Goal: Task Accomplishment & Management: Manage account settings

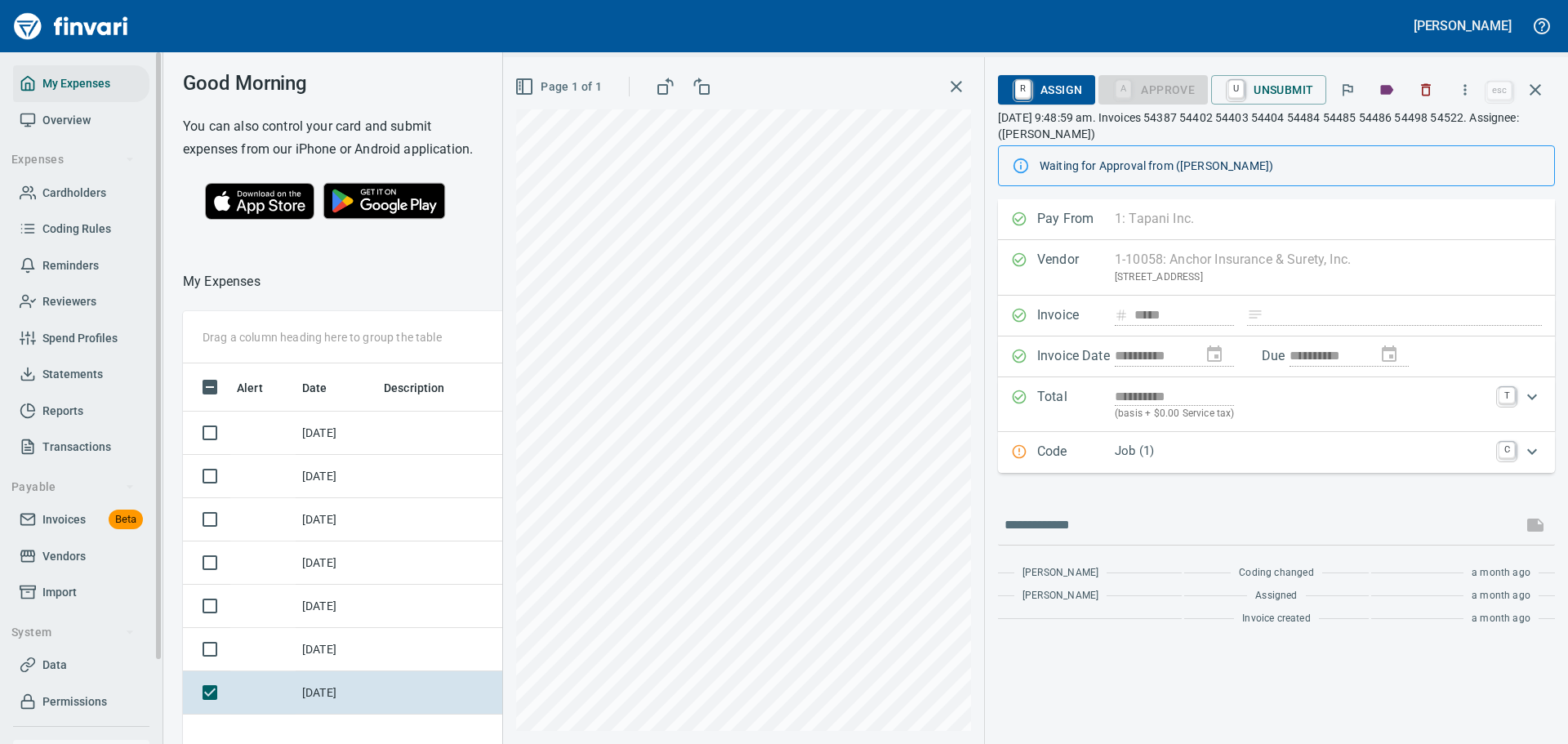
scroll to position [540, 933]
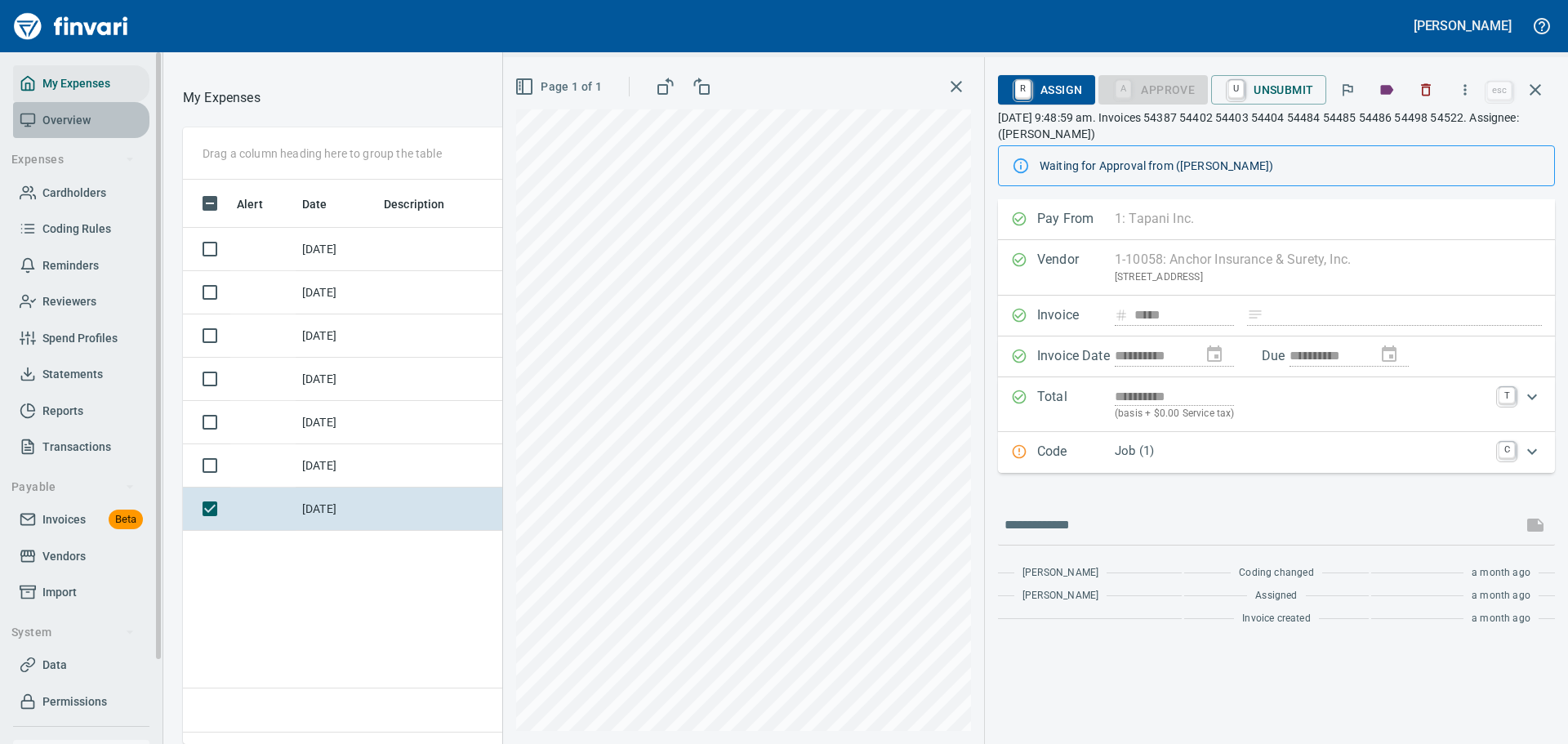
click at [73, 118] on span "Overview" at bounding box center [67, 121] width 49 height 21
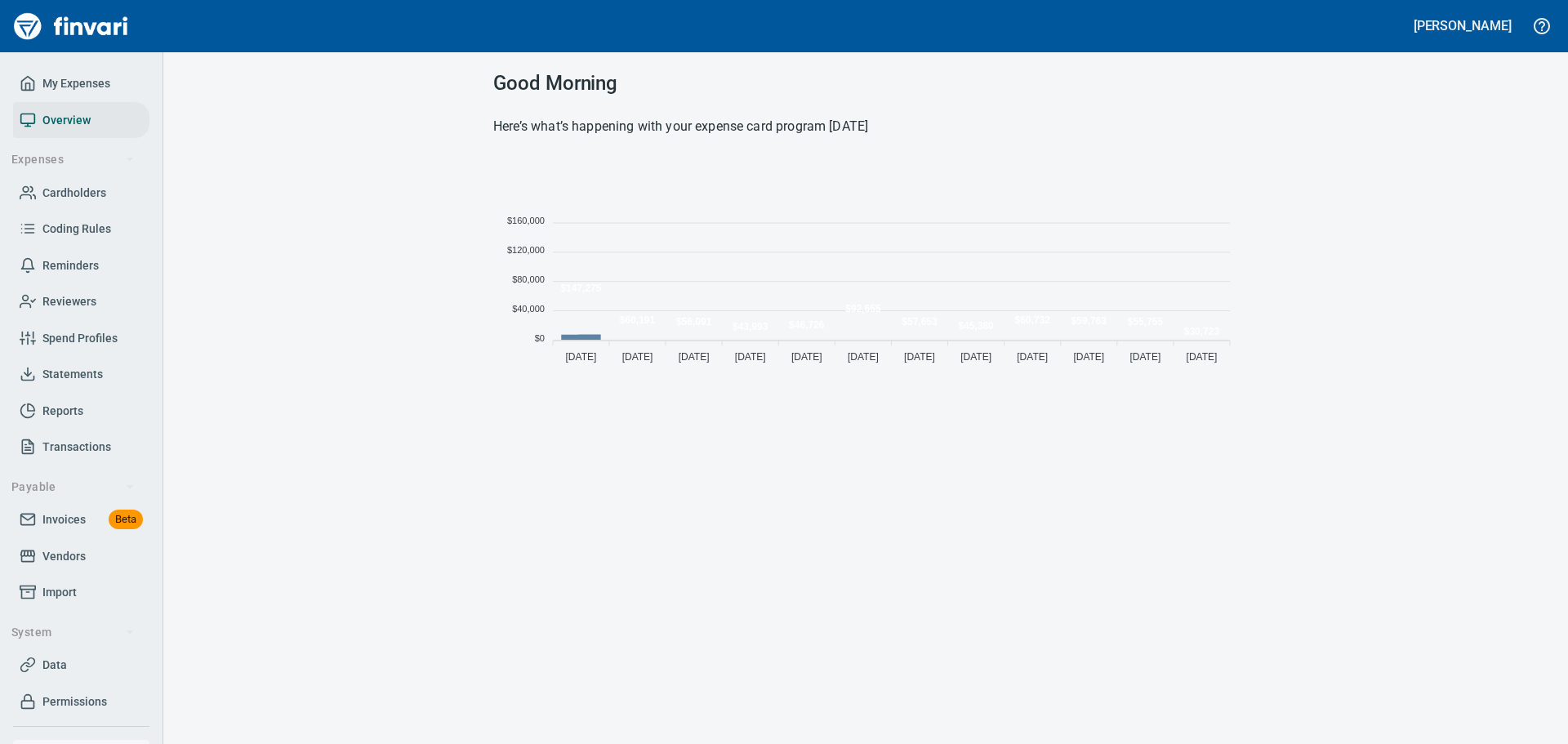
scroll to position [213, 733]
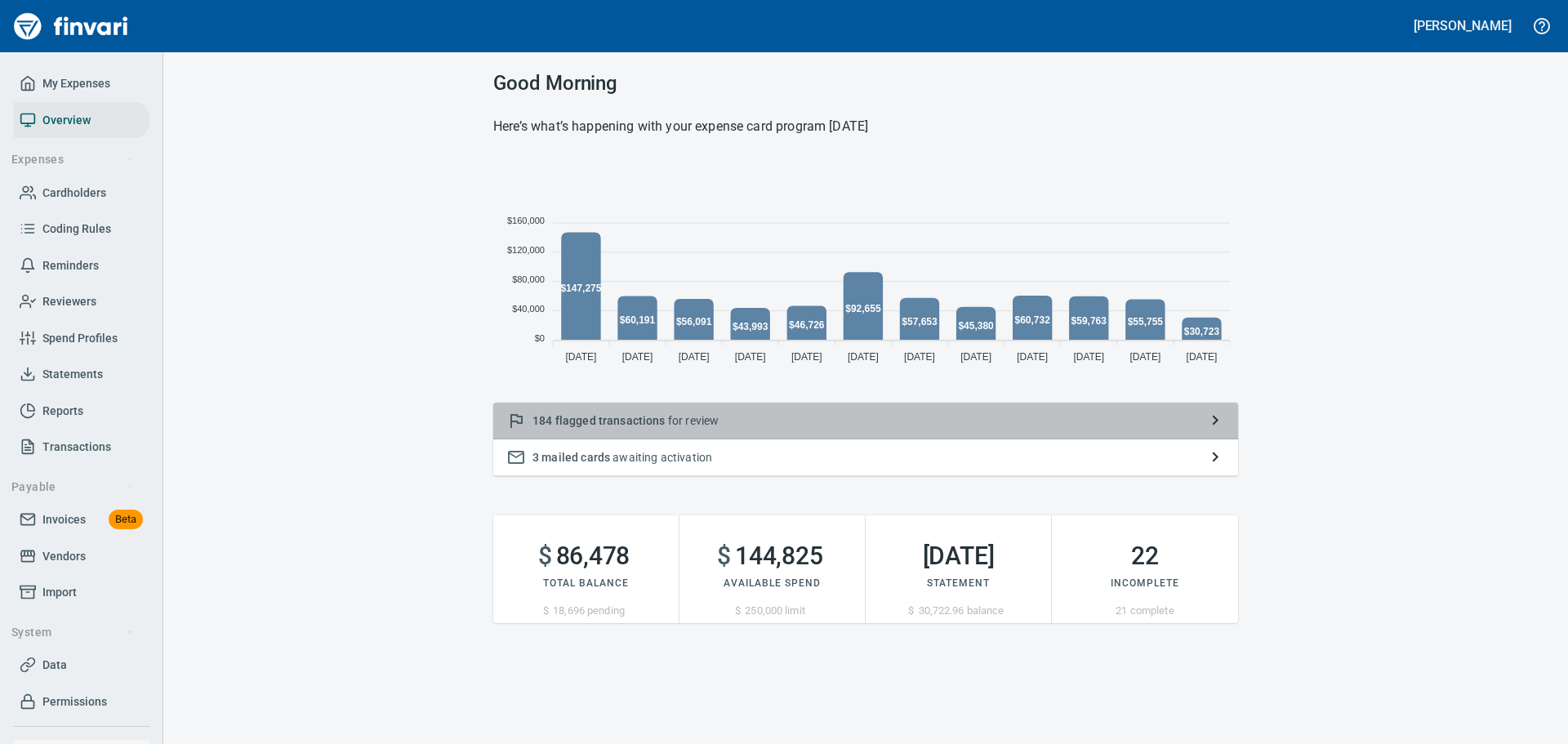
click at [661, 425] on span "flagged transactions" at bounding box center [610, 420] width 111 height 13
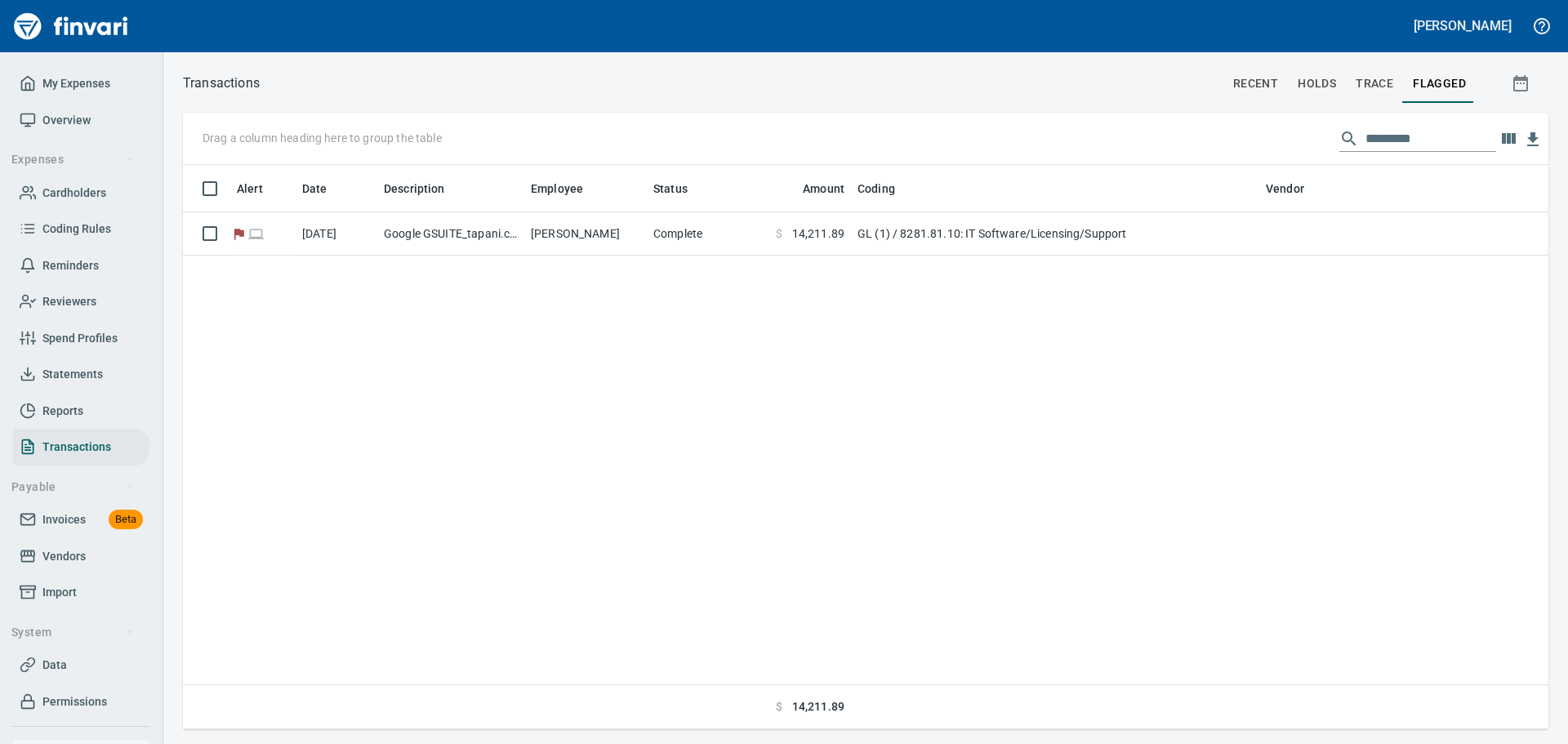
scroll to position [551, 1354]
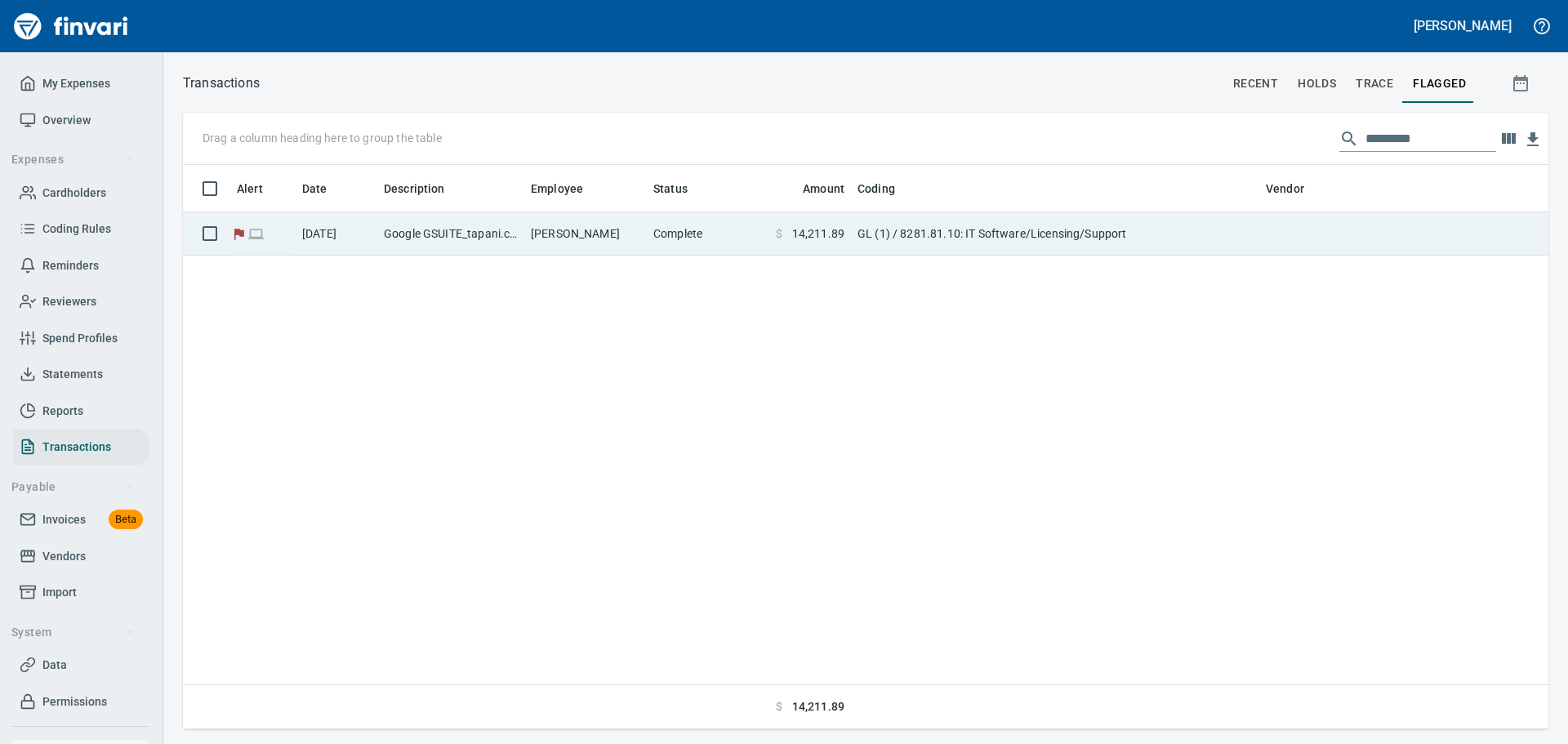
click at [459, 252] on td "Google GSUITE_tapani.c Mountain View [GEOGRAPHIC_DATA]" at bounding box center [450, 234] width 147 height 43
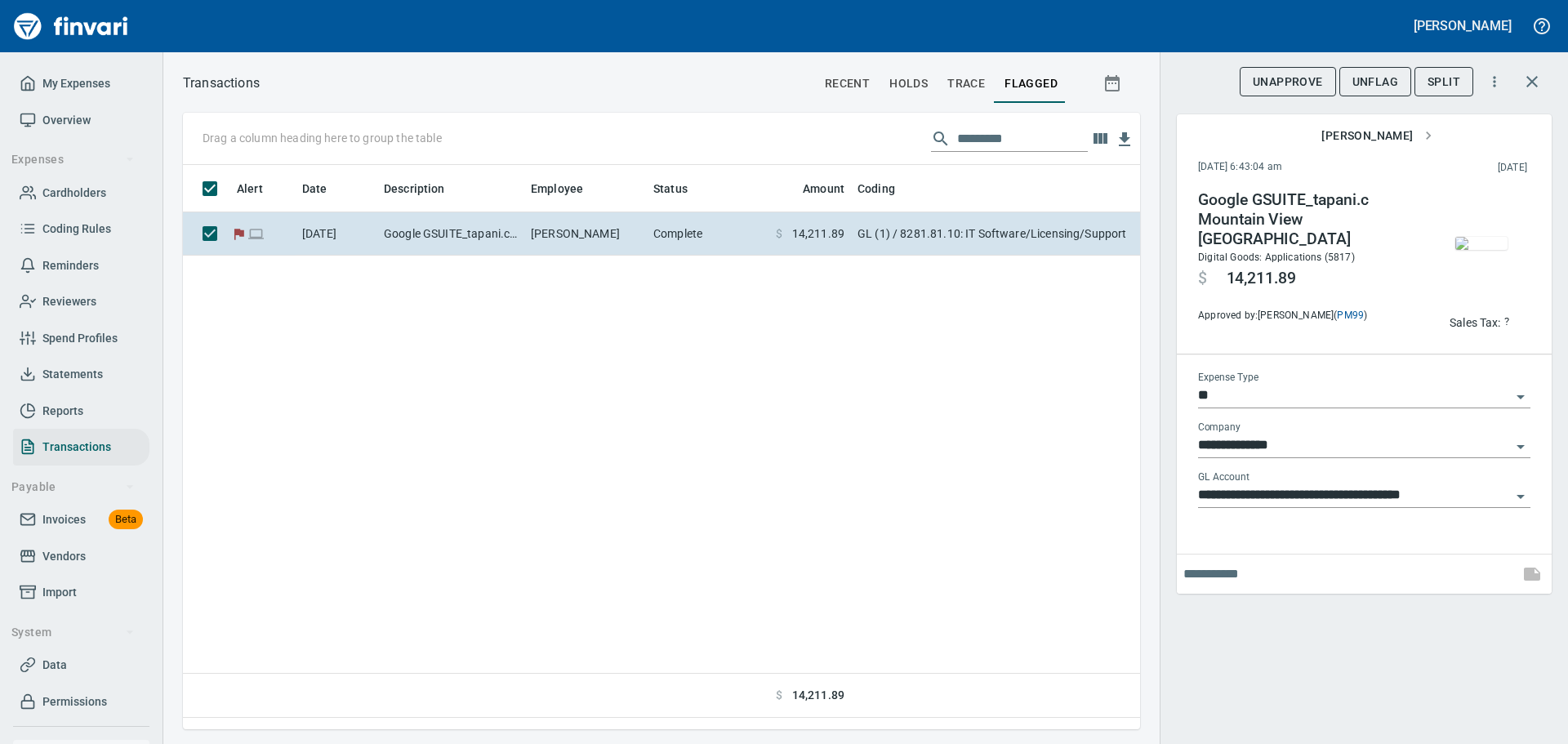
scroll to position [540, 945]
click at [1365, 79] on span "UnFlag" at bounding box center [1375, 82] width 46 height 21
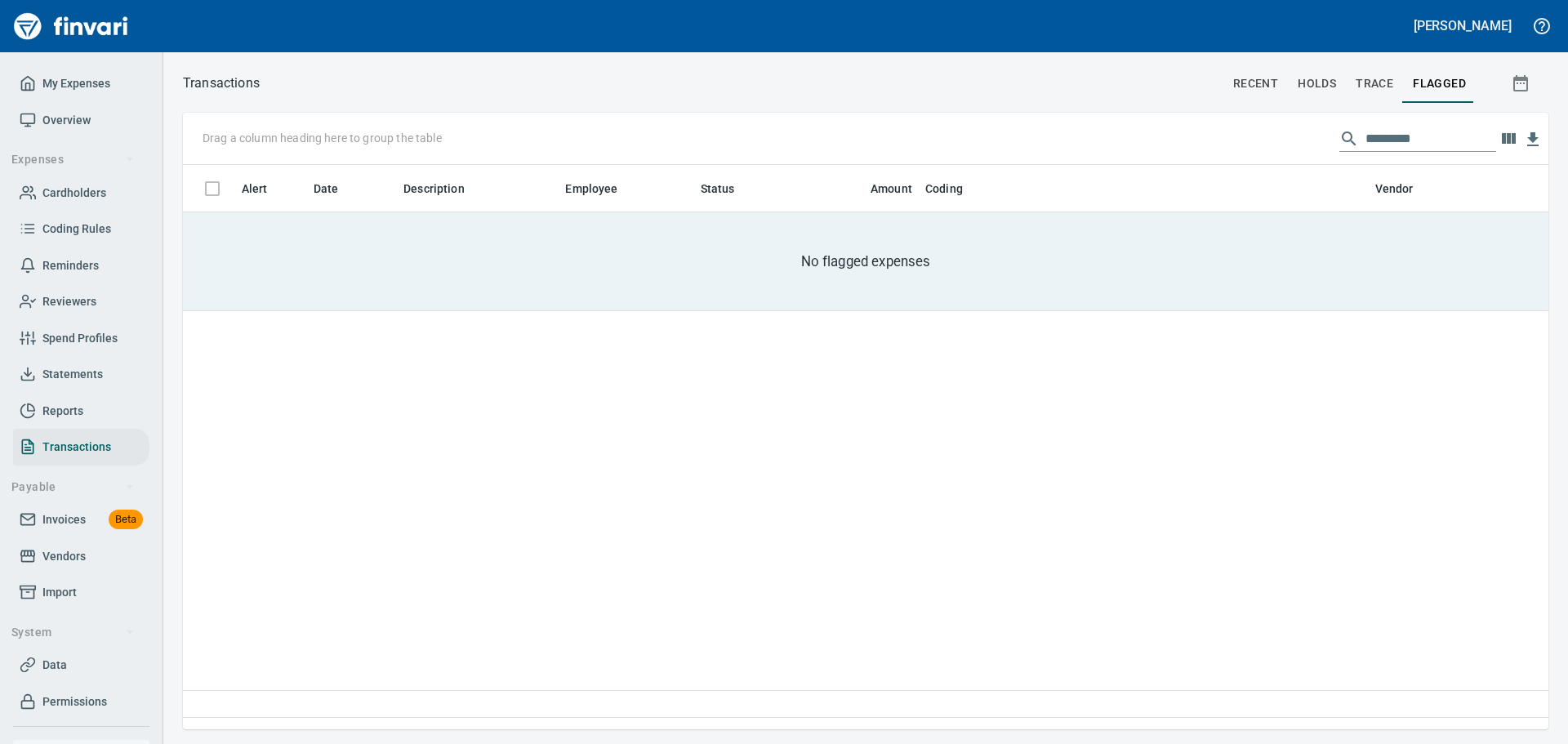
scroll to position [551, 1350]
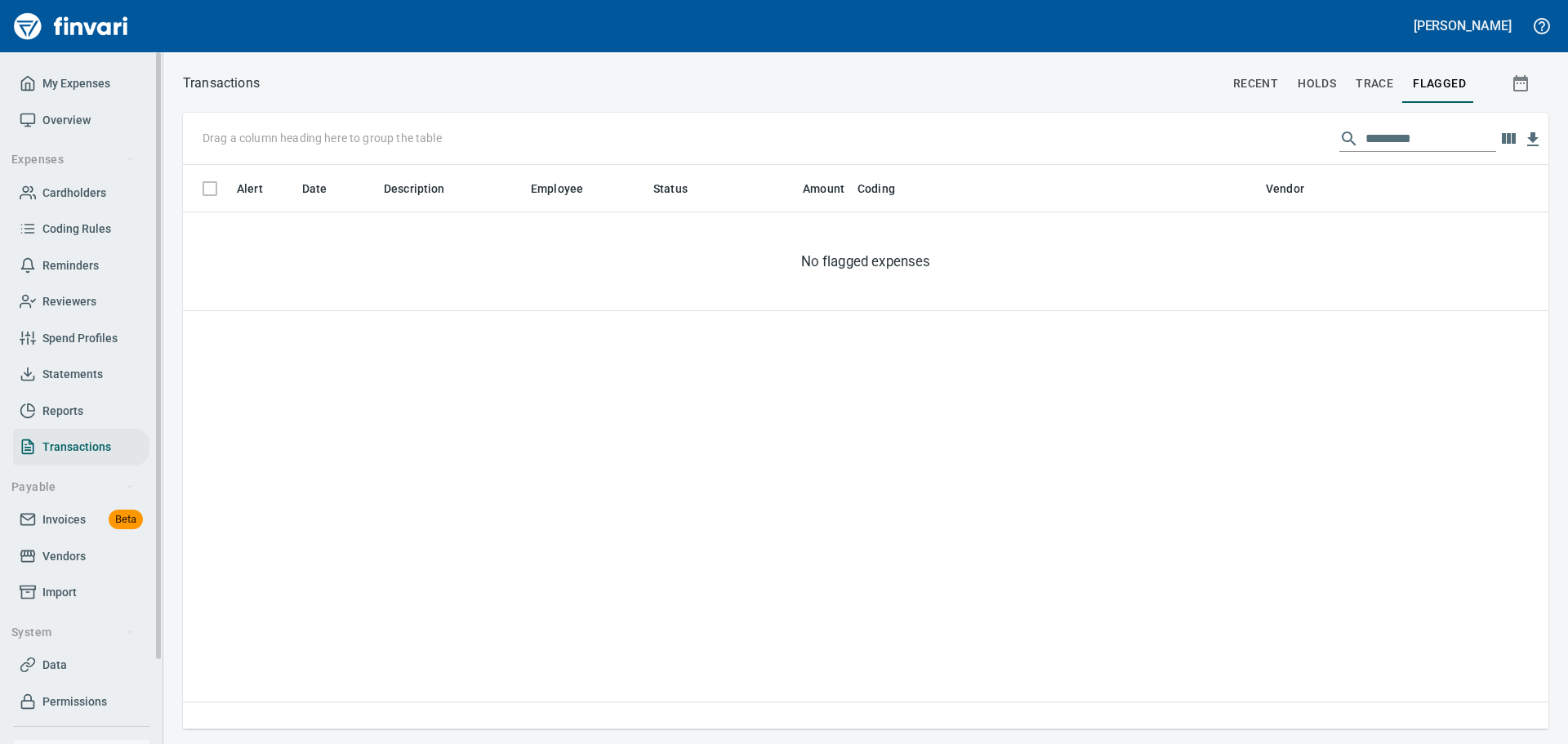
click at [77, 194] on span "Cardholders" at bounding box center [74, 193] width 64 height 21
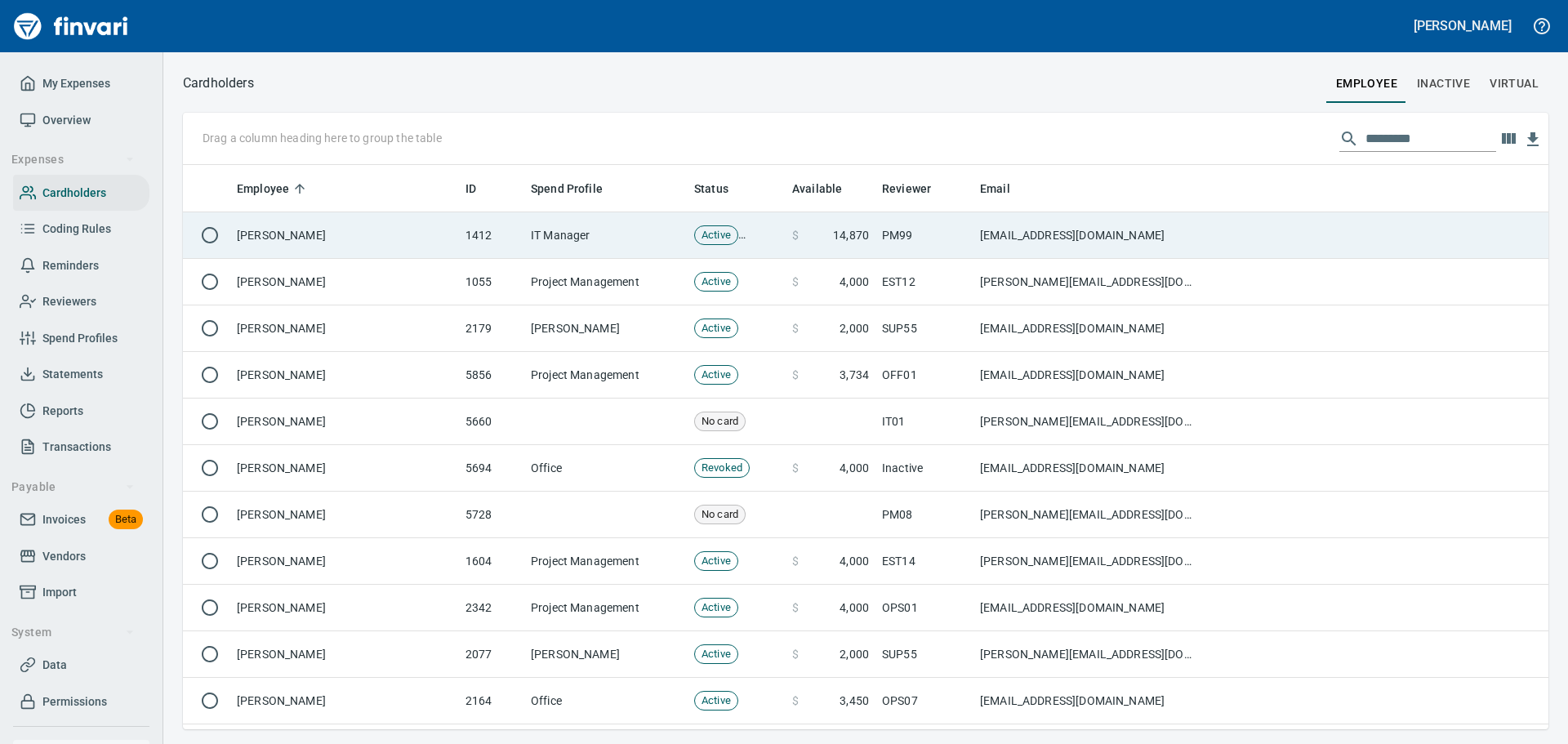
scroll to position [2, 2]
click at [309, 230] on td "[PERSON_NAME]" at bounding box center [345, 236] width 229 height 47
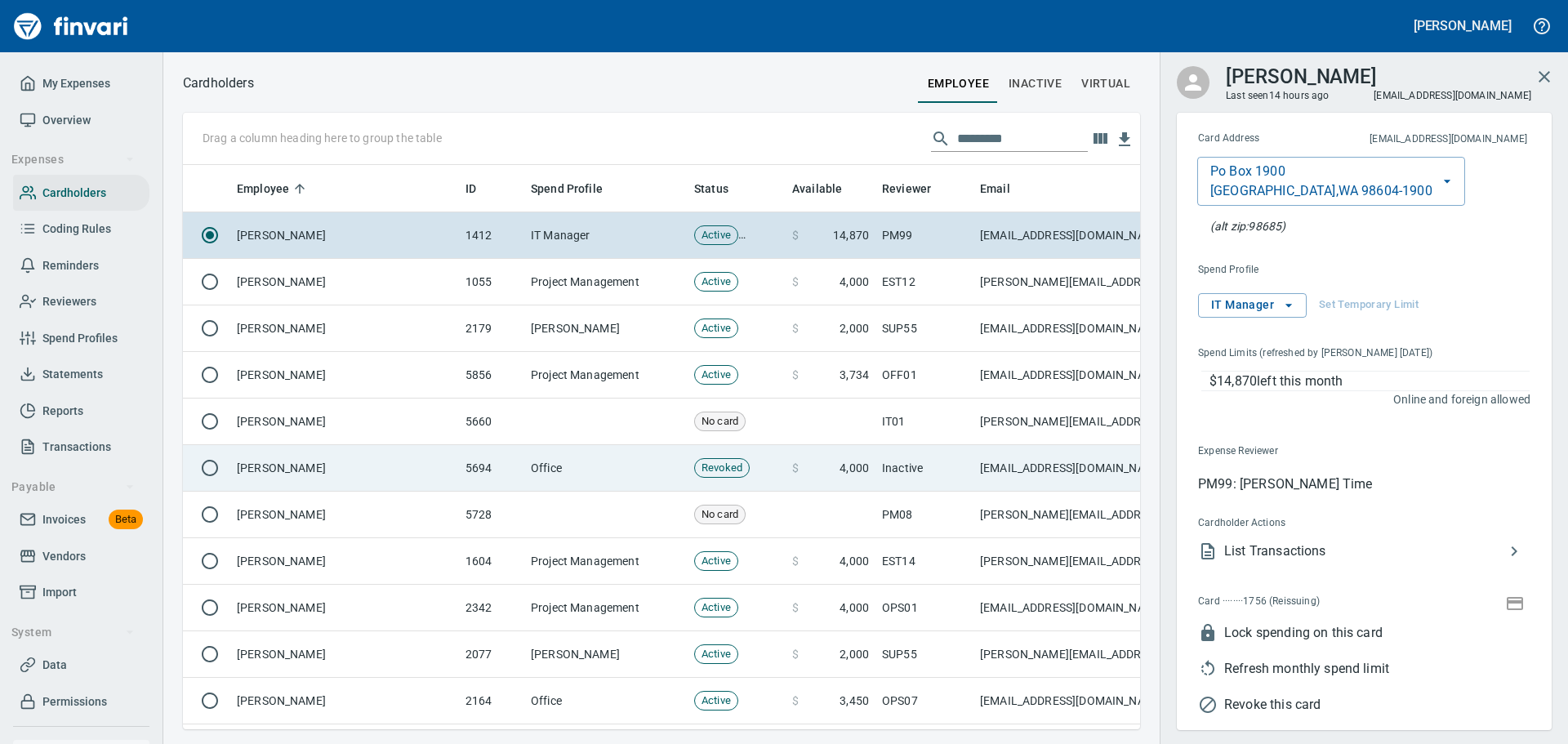
scroll to position [540, 933]
